Goal: Task Accomplishment & Management: Use online tool/utility

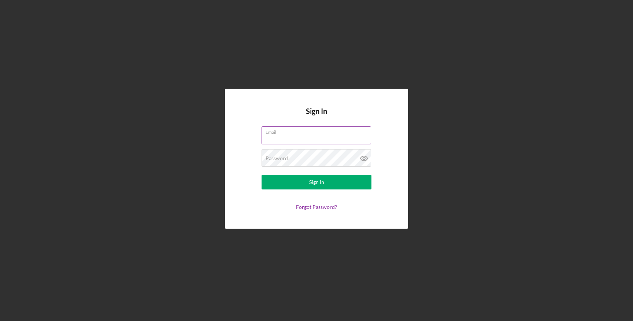
click at [290, 142] on input "Email" at bounding box center [317, 135] width 110 height 18
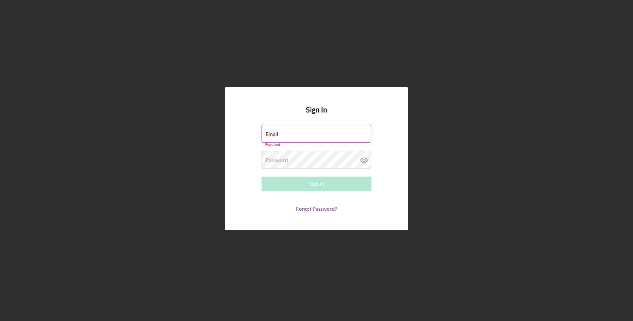
type input "[EMAIL_ADDRESS][DOMAIN_NAME]"
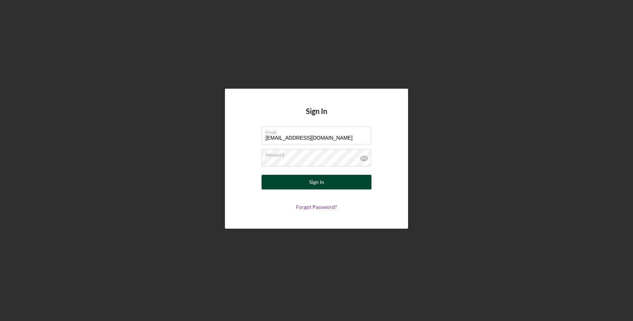
click at [327, 180] on button "Sign In" at bounding box center [317, 182] width 110 height 15
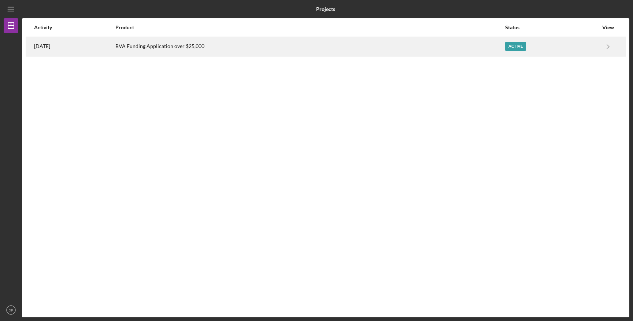
click at [539, 47] on div "Active" at bounding box center [551, 46] width 93 height 18
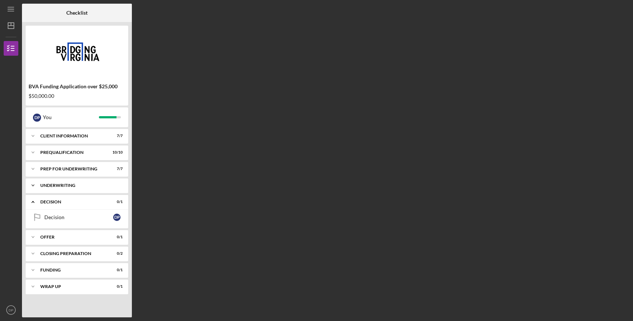
click at [104, 185] on div "Underwriting" at bounding box center [79, 185] width 79 height 4
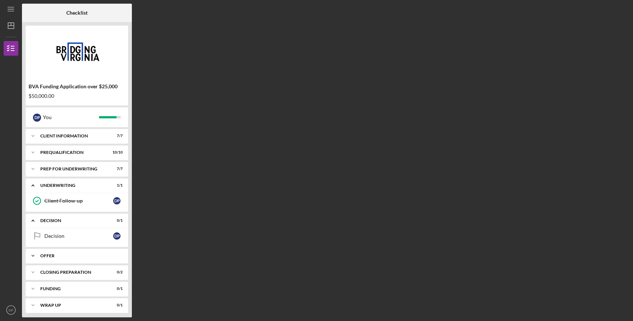
click at [87, 257] on div "Offer" at bounding box center [79, 255] width 79 height 4
click at [91, 289] on div "Closing Preparation" at bounding box center [79, 291] width 79 height 4
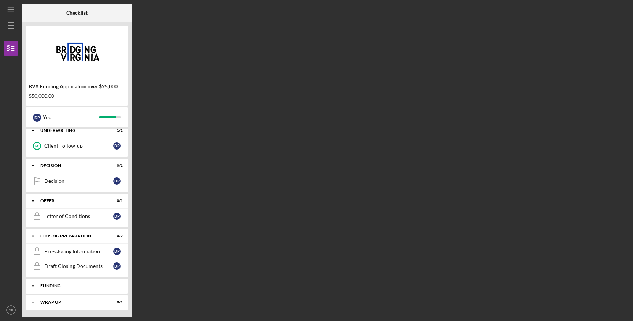
click at [89, 285] on div "Funding" at bounding box center [79, 286] width 79 height 4
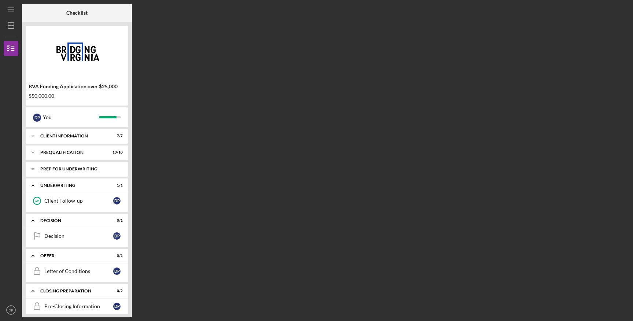
click at [87, 173] on div "Icon/Expander Prep for Underwriting 7 / 7" at bounding box center [77, 169] width 103 height 15
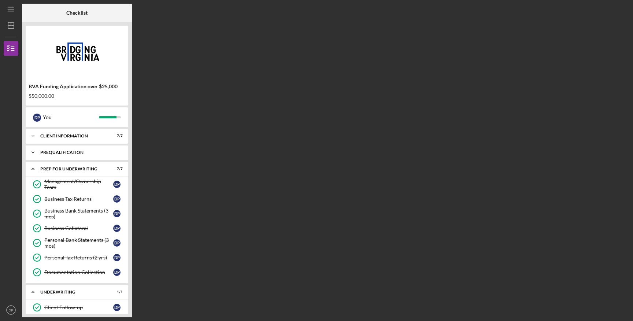
click at [86, 156] on div "Icon/Expander Prequalification 10 / 10" at bounding box center [77, 152] width 103 height 15
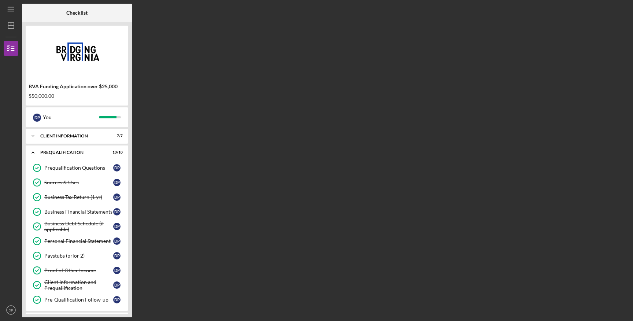
click at [84, 127] on div "BVA Funding Application over $25,000 $50,000.00 D P You Icon/Expander Client In…" at bounding box center [77, 169] width 110 height 295
click at [84, 140] on div "Icon/Expander Client Information 7 / 7" at bounding box center [77, 136] width 103 height 15
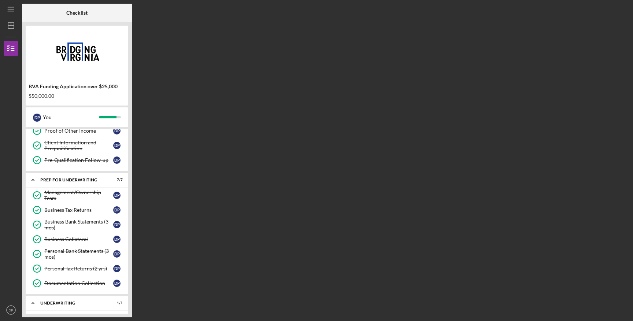
scroll to position [437, 0]
